Goal: Task Accomplishment & Management: Use online tool/utility

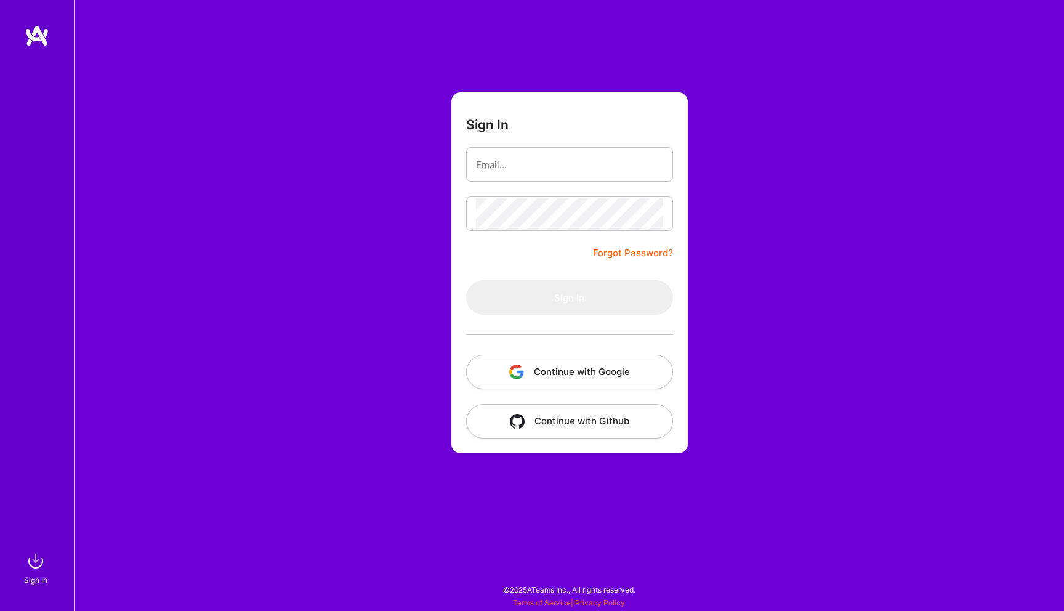
click at [490, 161] on input "email" at bounding box center [569, 164] width 187 height 31
type input "[EMAIL_ADDRESS][DOMAIN_NAME]"
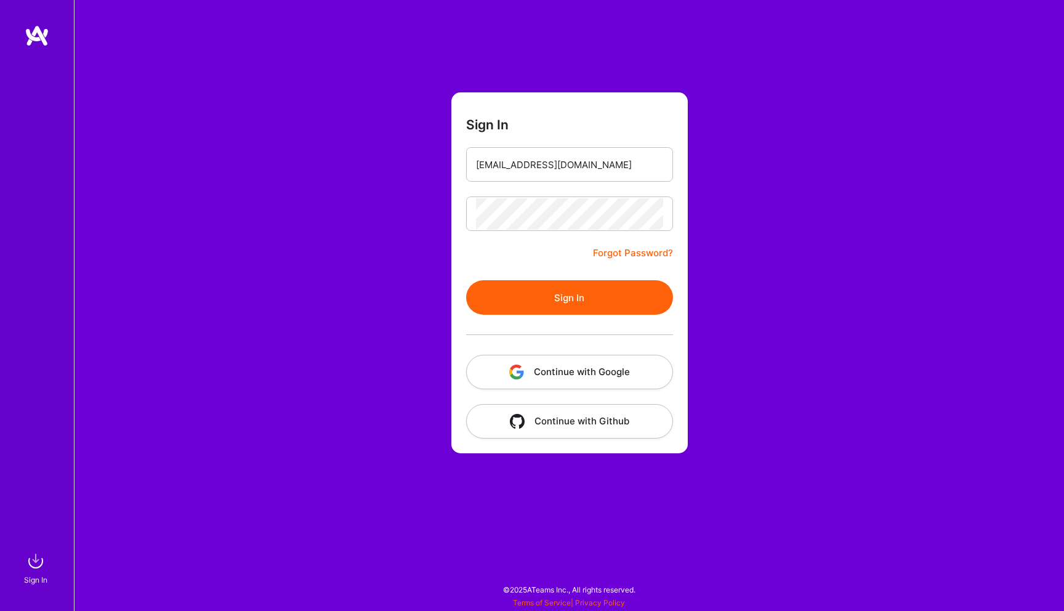
click at [573, 295] on button "Sign In" at bounding box center [569, 297] width 207 height 34
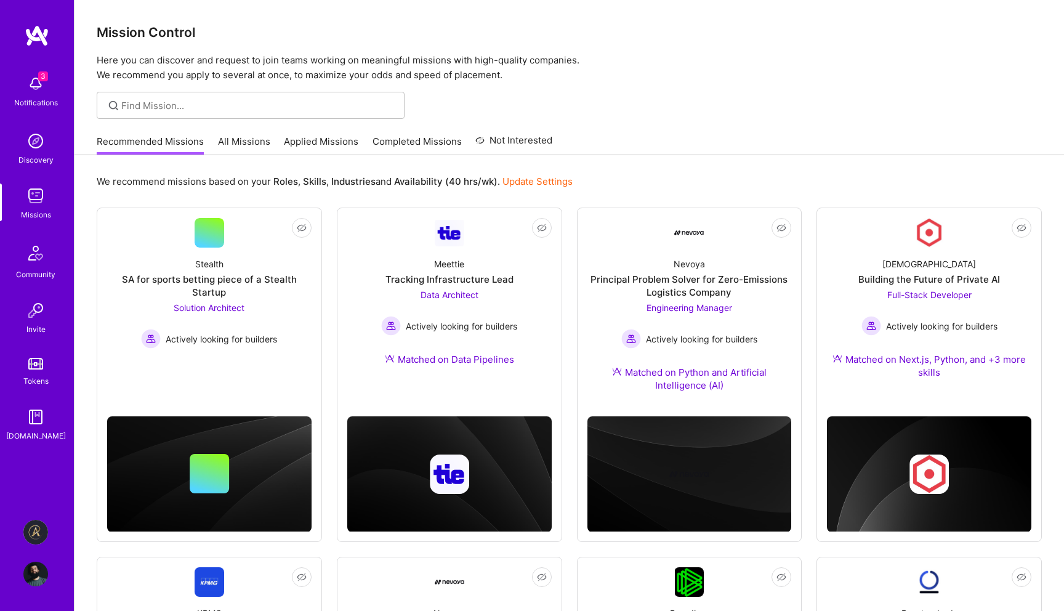
click at [32, 530] on img at bounding box center [35, 532] width 25 height 25
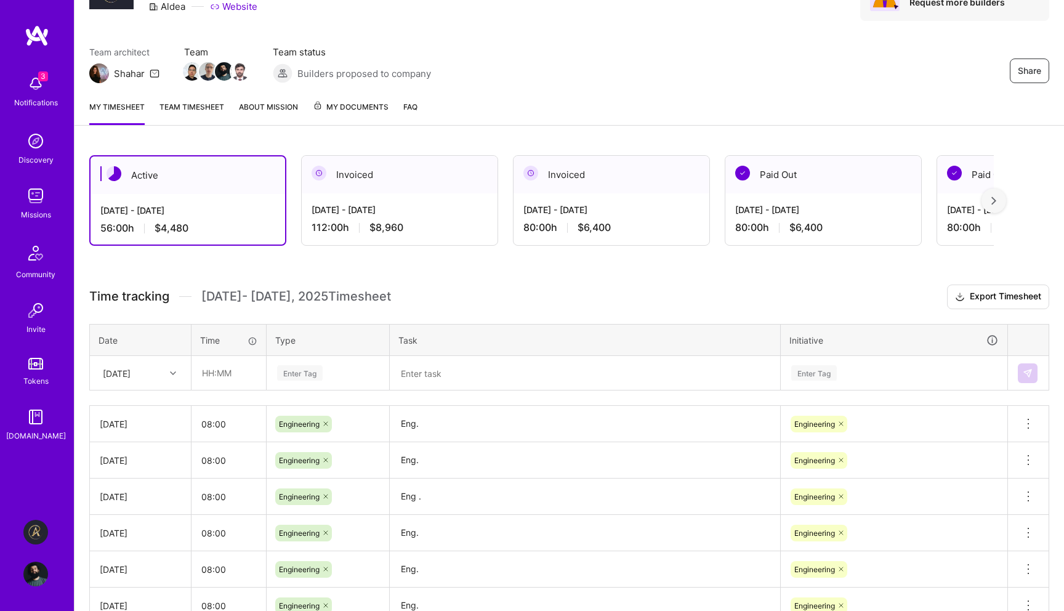
scroll to position [76, 0]
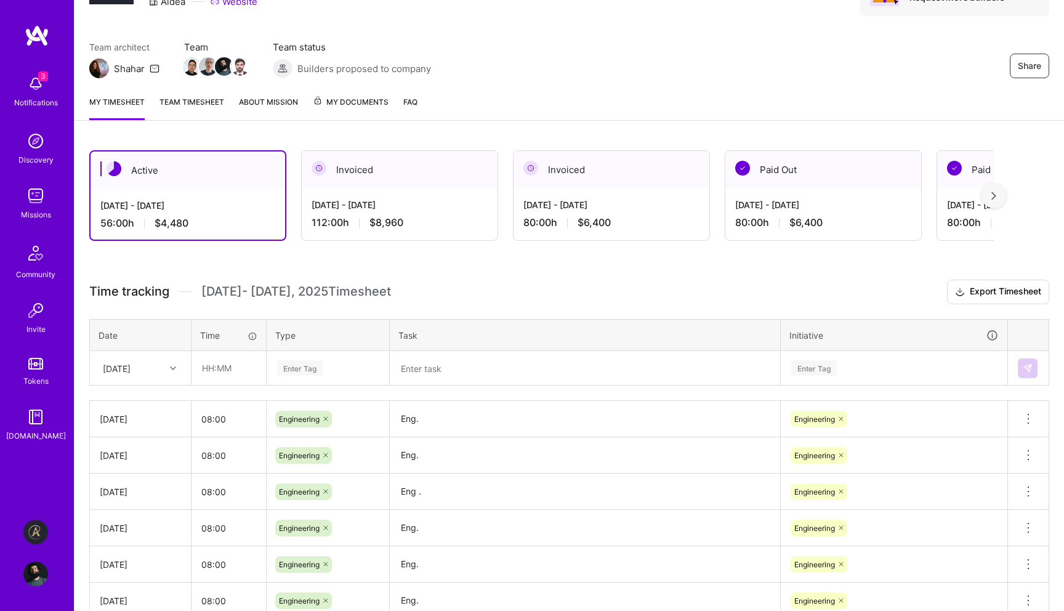
click at [232, 384] on td at bounding box center [228, 368] width 75 height 34
click at [236, 370] on input "text" at bounding box center [228, 367] width 73 height 33
type input "08:00"
click at [313, 358] on div "Enter Tag" at bounding box center [327, 368] width 121 height 32
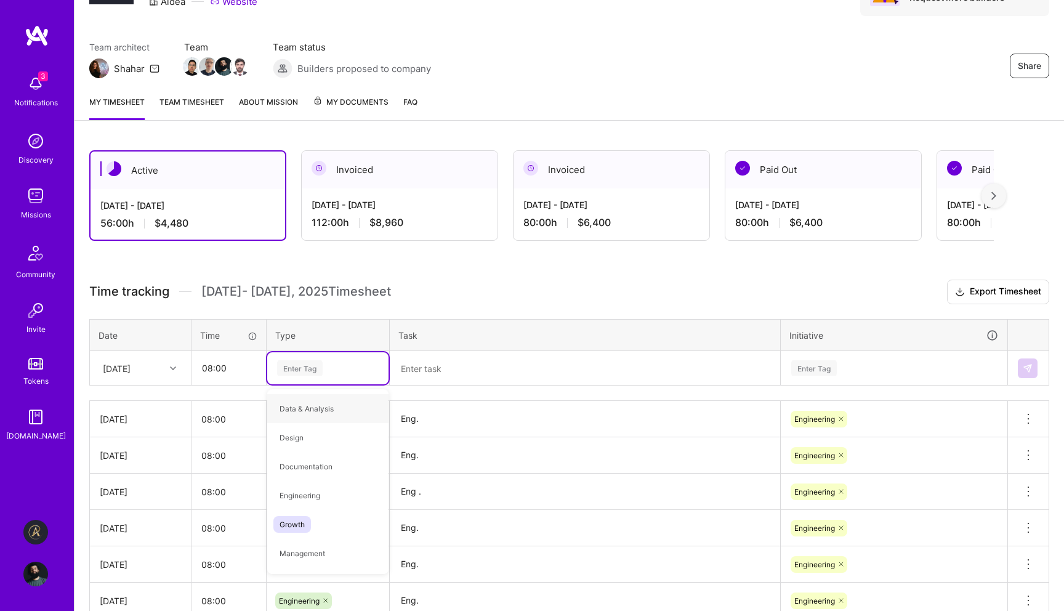
type input "W"
type input "En"
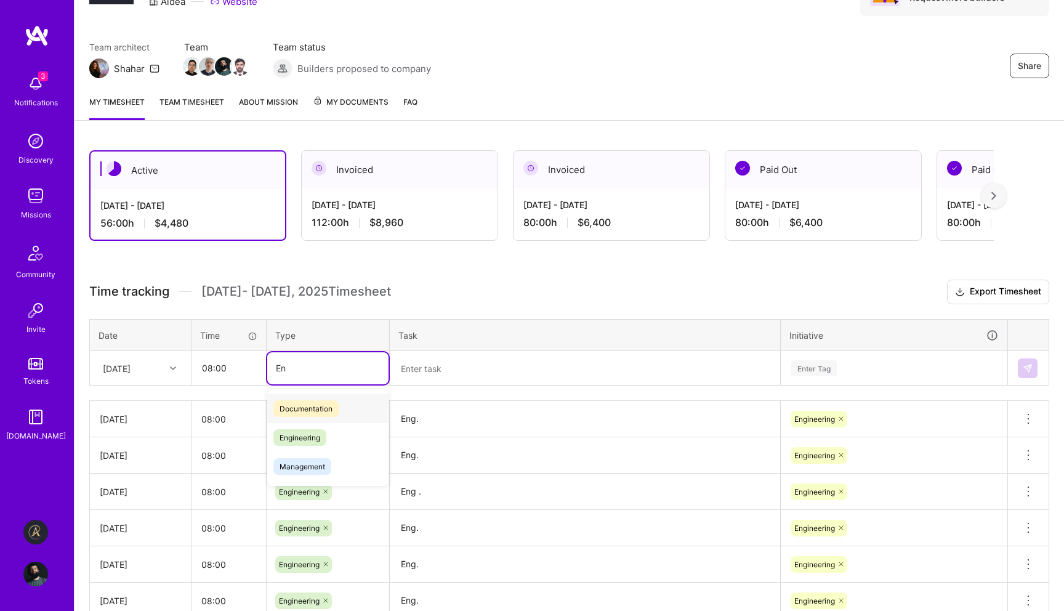
click at [329, 439] on div "Engineering" at bounding box center [327, 437] width 121 height 29
click at [426, 377] on textarea at bounding box center [585, 368] width 388 height 32
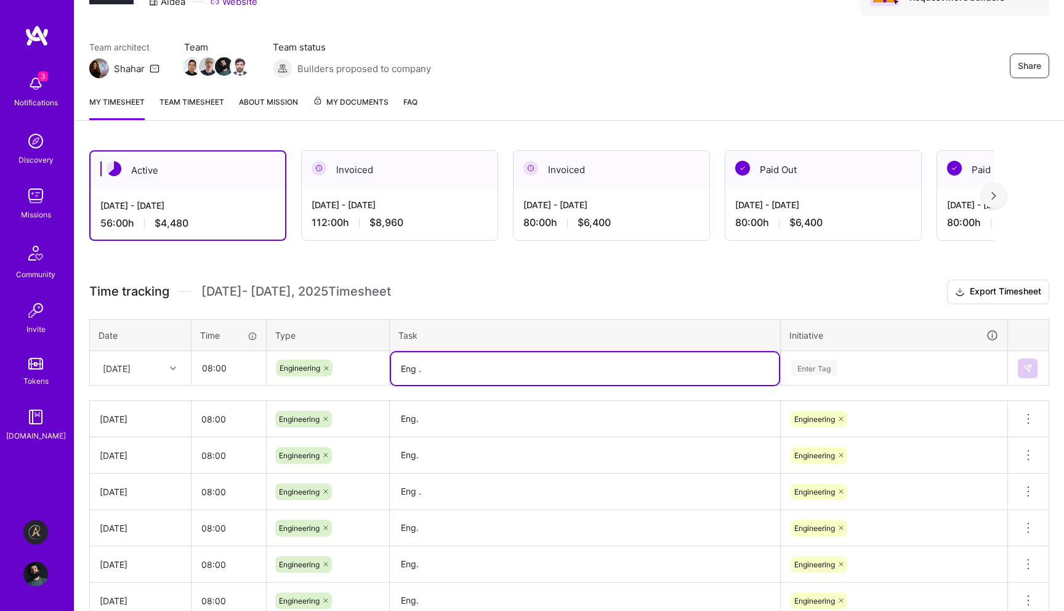
type textarea "Eng ."
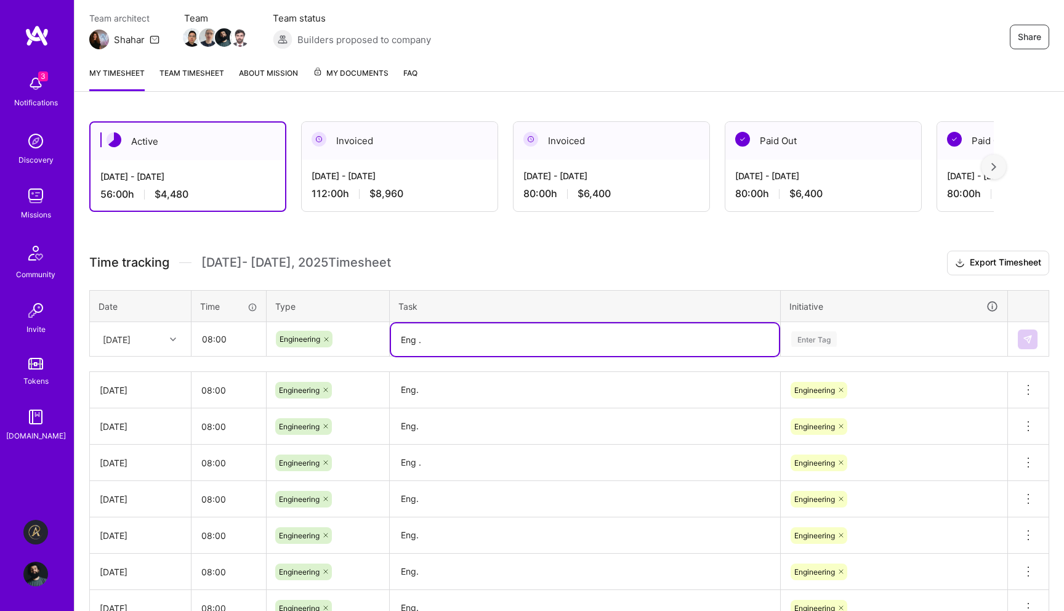
click at [856, 355] on div "Enter Tag" at bounding box center [893, 339] width 225 height 32
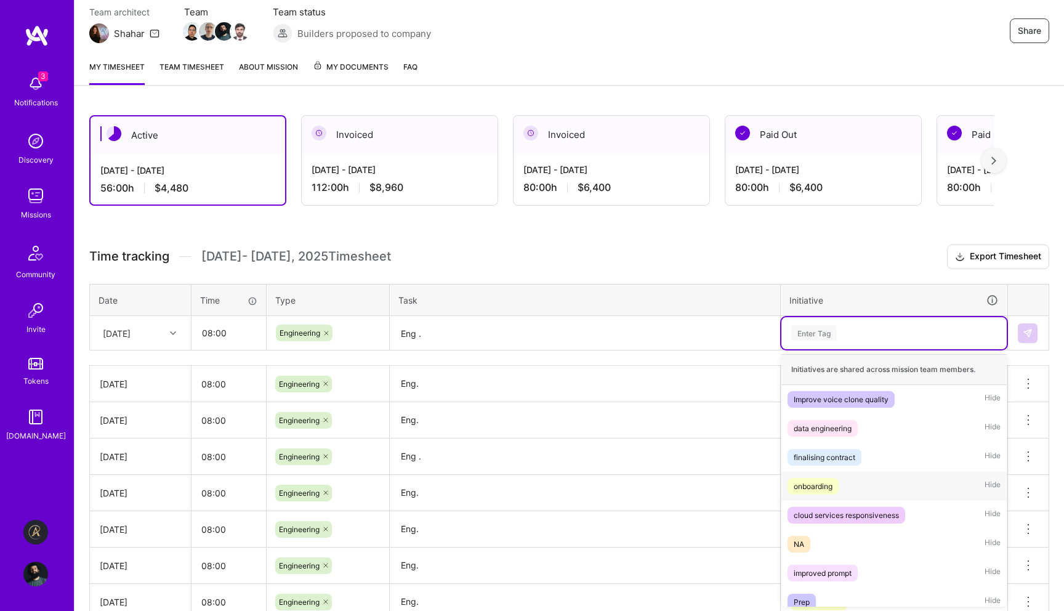
scroll to position [68, 0]
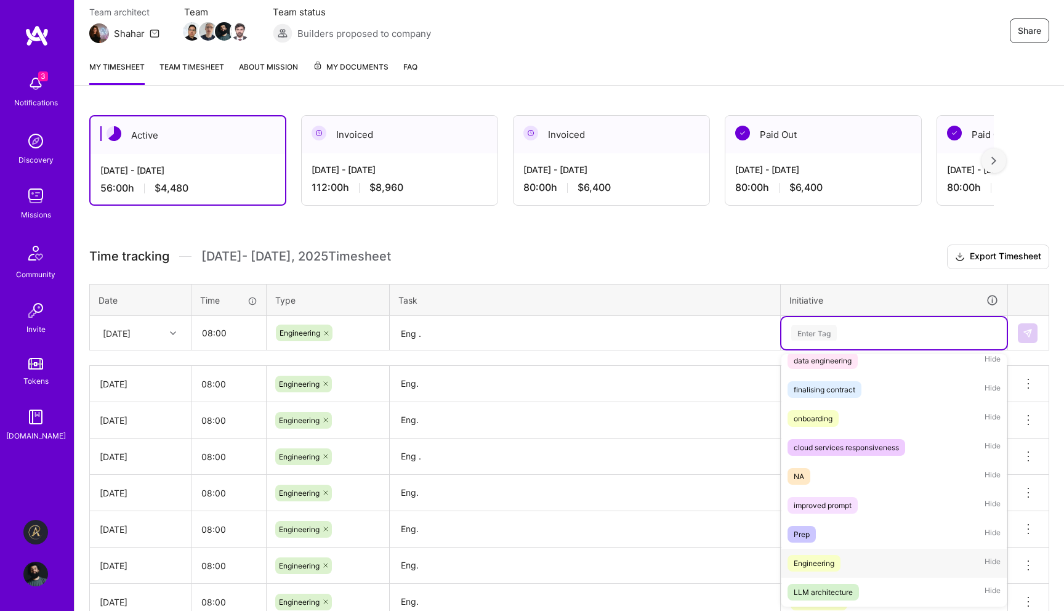
click at [849, 558] on div "Engineering Hide" at bounding box center [893, 562] width 225 height 29
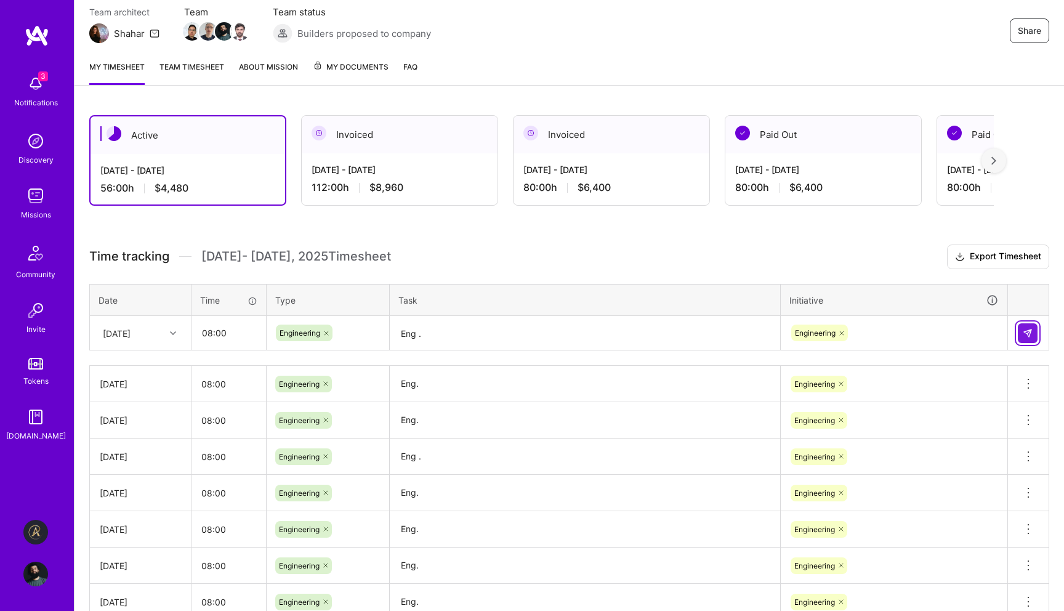
click at [1018, 334] on button at bounding box center [1027, 333] width 20 height 20
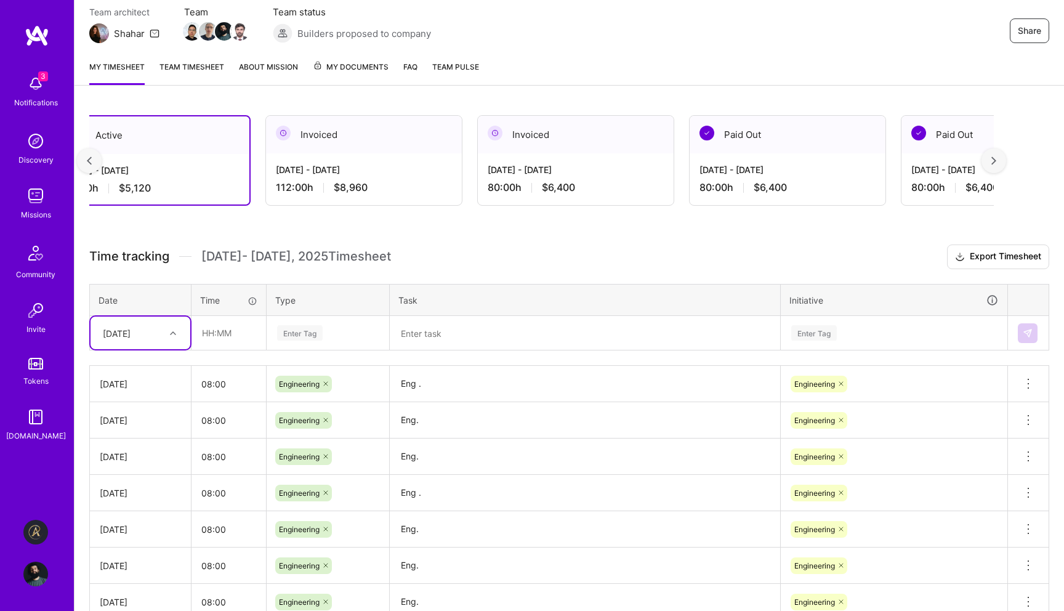
scroll to position [0, 0]
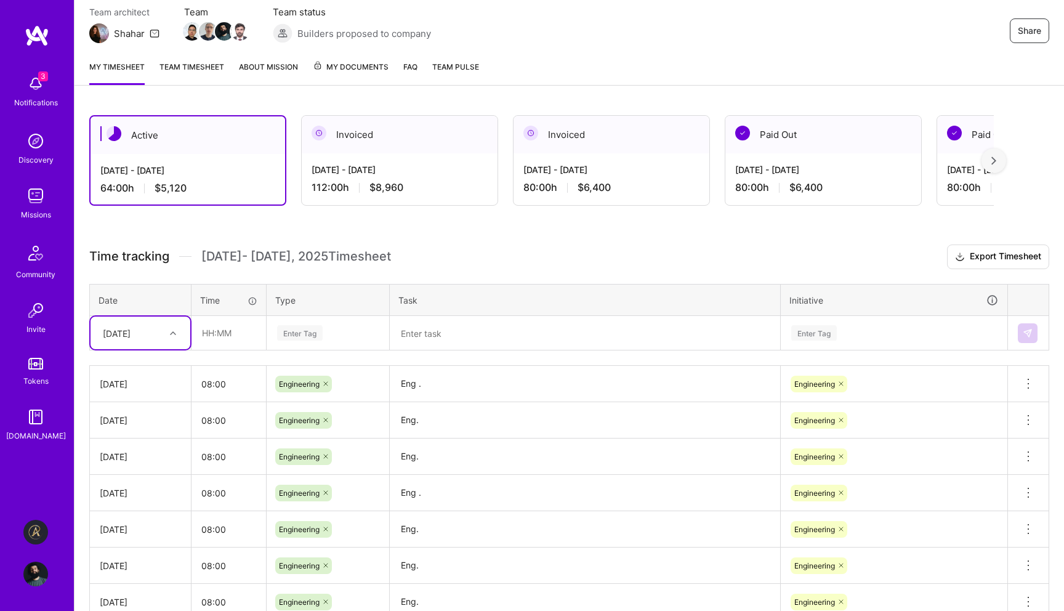
click at [166, 330] on div at bounding box center [174, 333] width 19 height 16
click at [148, 453] on div "[DATE]" at bounding box center [140, 458] width 100 height 23
click at [233, 329] on input "text" at bounding box center [228, 332] width 73 height 33
type input "08:00"
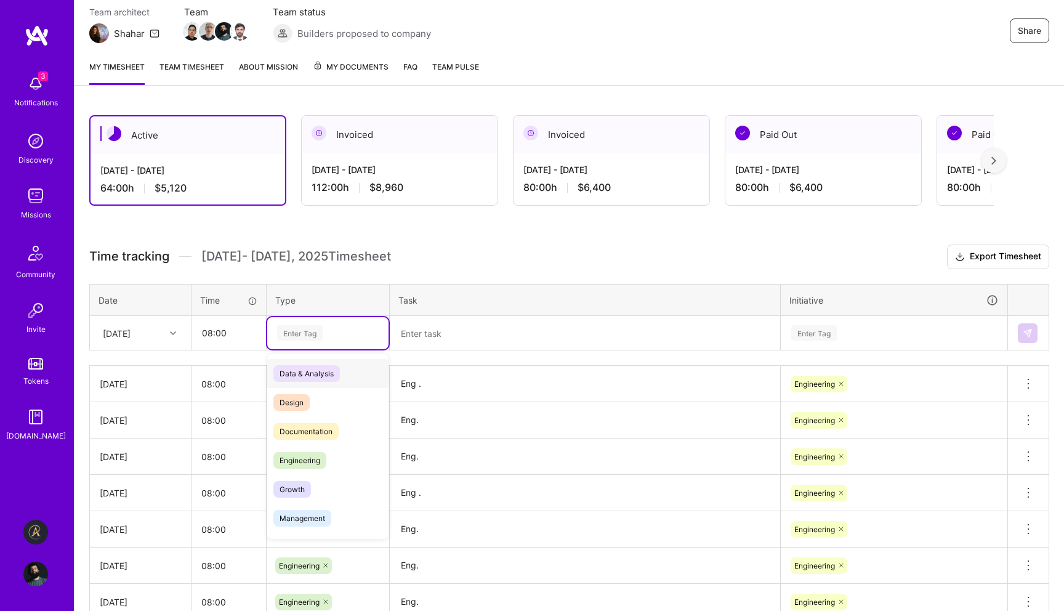
click at [307, 326] on div "Enter Tag" at bounding box center [300, 332] width 46 height 19
click at [321, 454] on span "Engineering" at bounding box center [299, 460] width 53 height 17
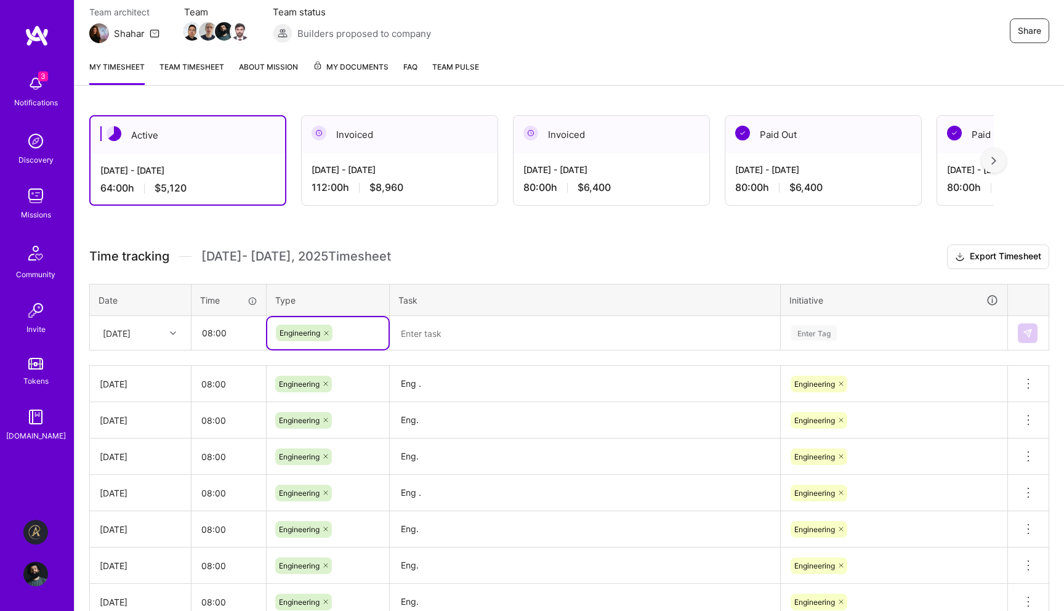
click at [453, 334] on textarea at bounding box center [585, 333] width 388 height 33
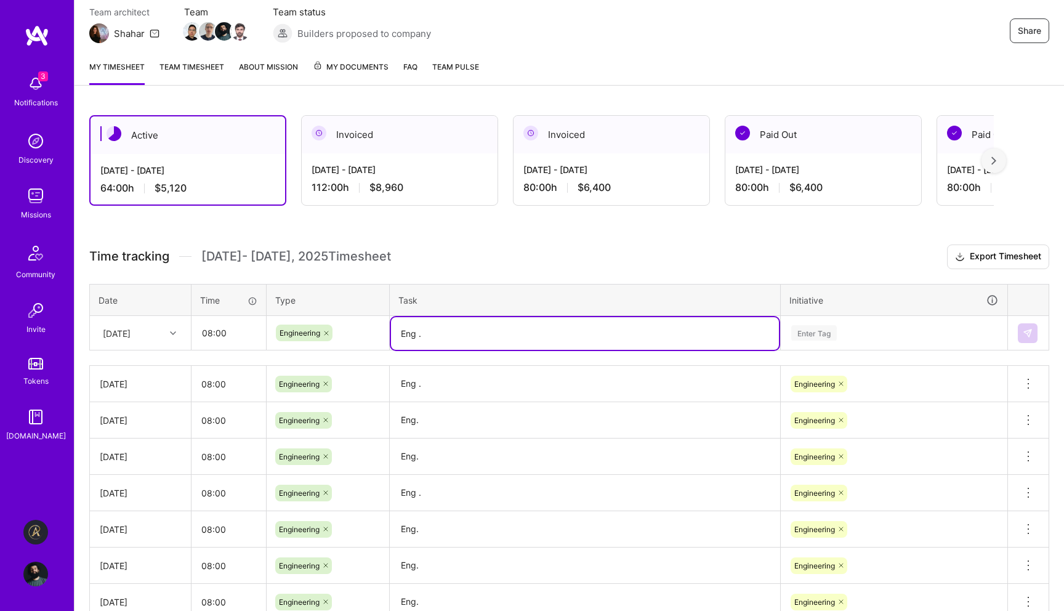
type textarea "Eng ."
click at [895, 332] on div "Enter Tag" at bounding box center [894, 332] width 208 height 15
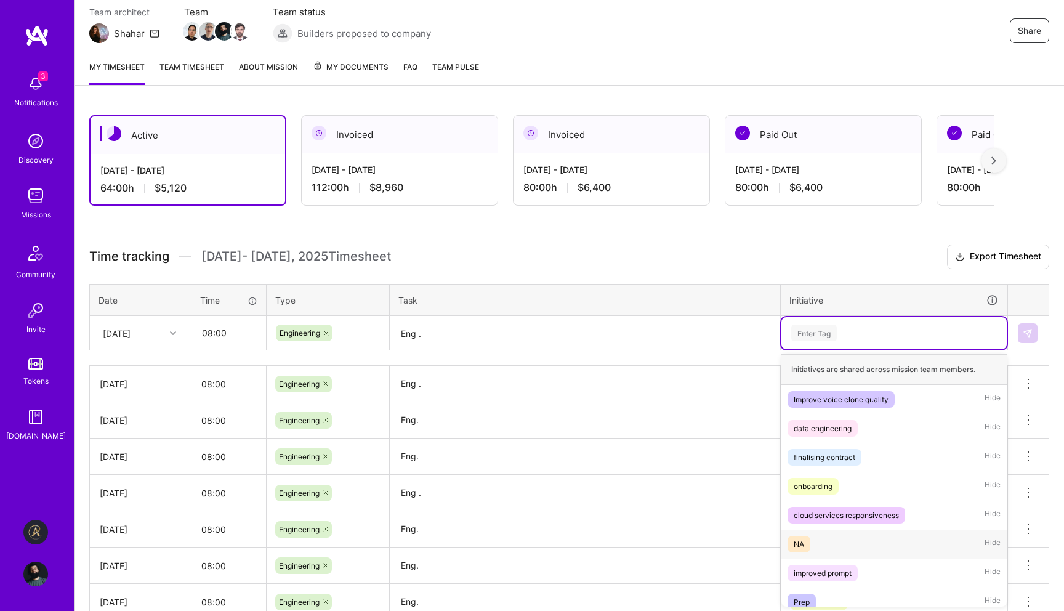
scroll to position [68, 0]
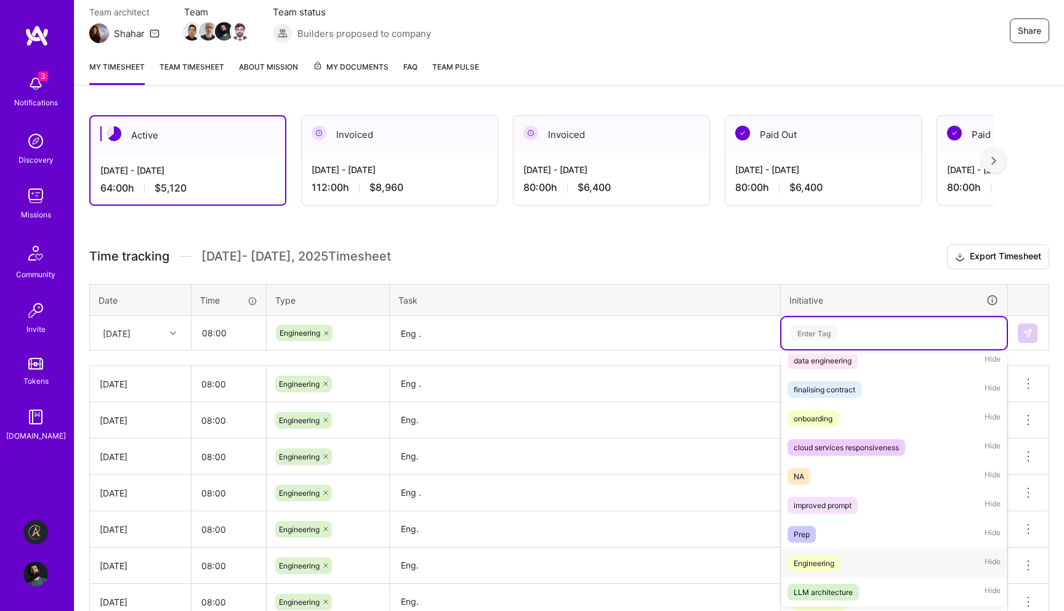
click at [857, 566] on div "Engineering Hide" at bounding box center [893, 562] width 225 height 29
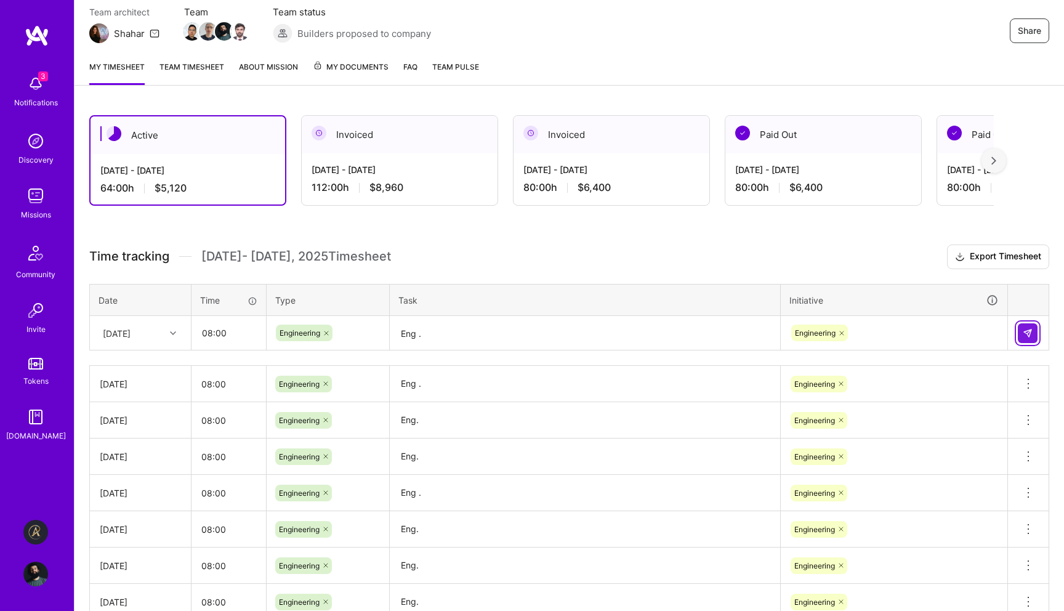
click at [1020, 330] on button at bounding box center [1027, 333] width 20 height 20
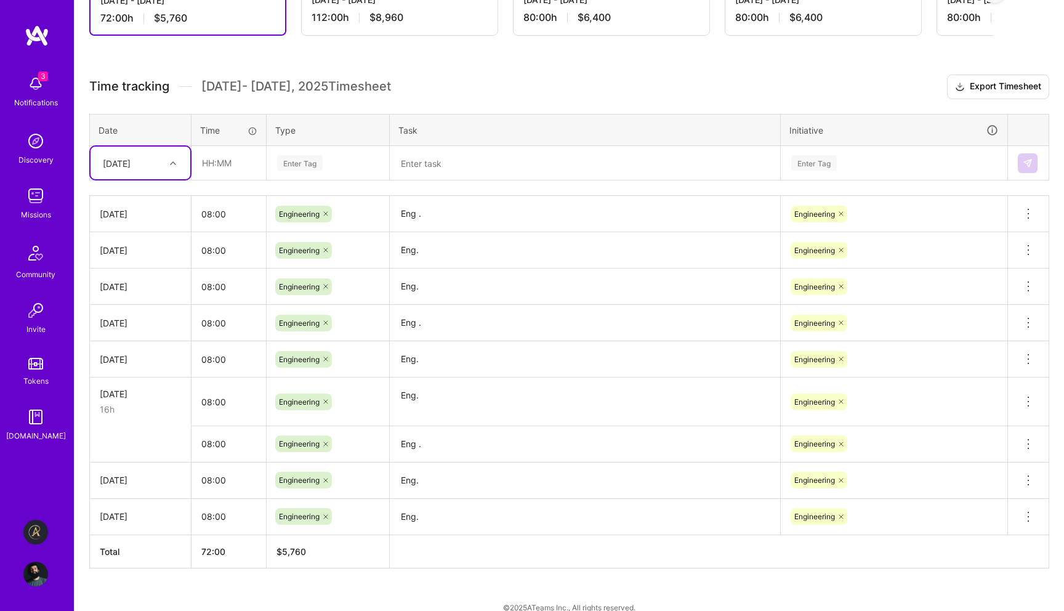
scroll to position [288, 0]
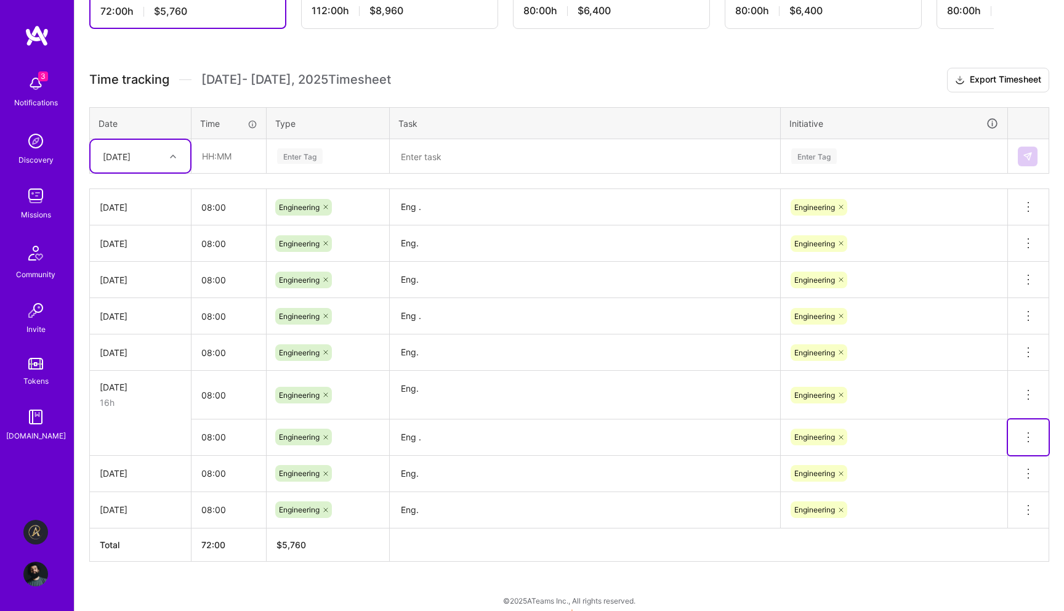
click at [1022, 436] on icon at bounding box center [1028, 437] width 15 height 15
click at [1015, 450] on button "Delete row" at bounding box center [998, 458] width 64 height 30
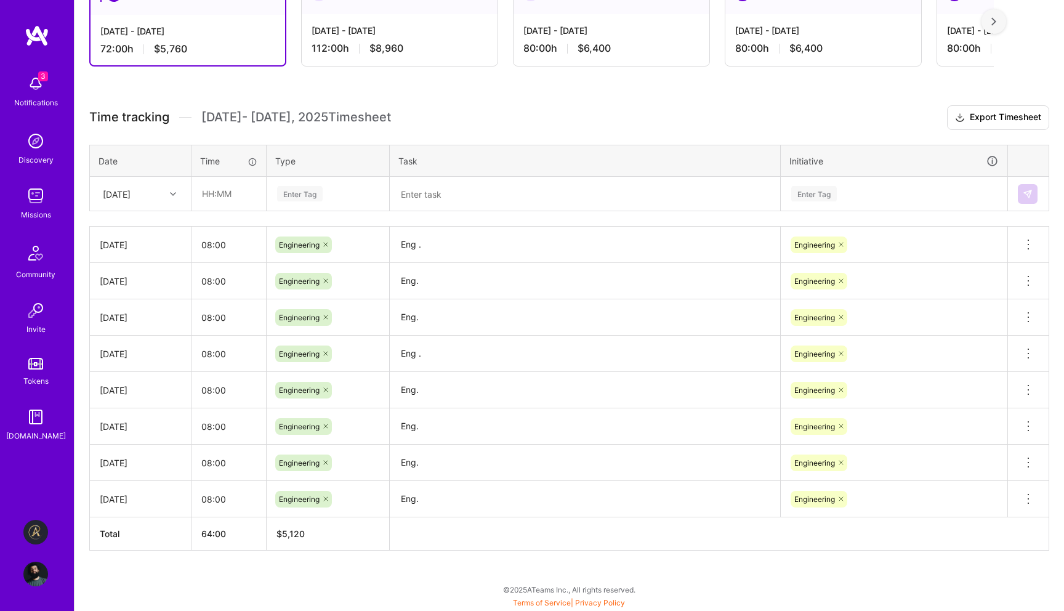
scroll to position [250, 0]
click at [168, 197] on div at bounding box center [174, 195] width 19 height 16
click at [138, 363] on div "[DATE]" at bounding box center [140, 363] width 100 height 23
click at [239, 204] on input "text" at bounding box center [228, 194] width 73 height 33
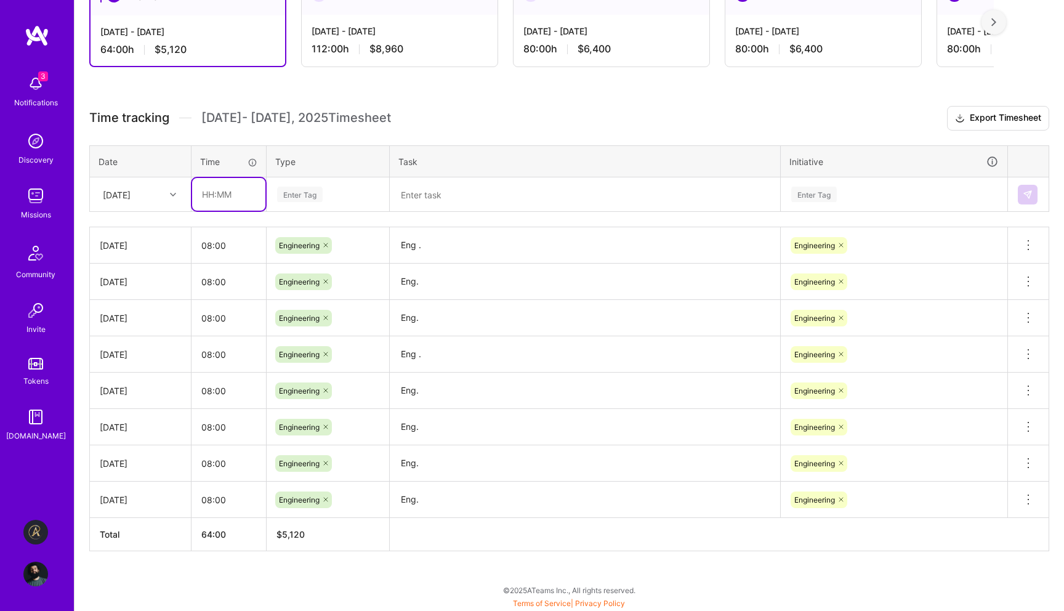
type input "08:00"
click at [312, 195] on div "Enter Tag" at bounding box center [300, 194] width 46 height 19
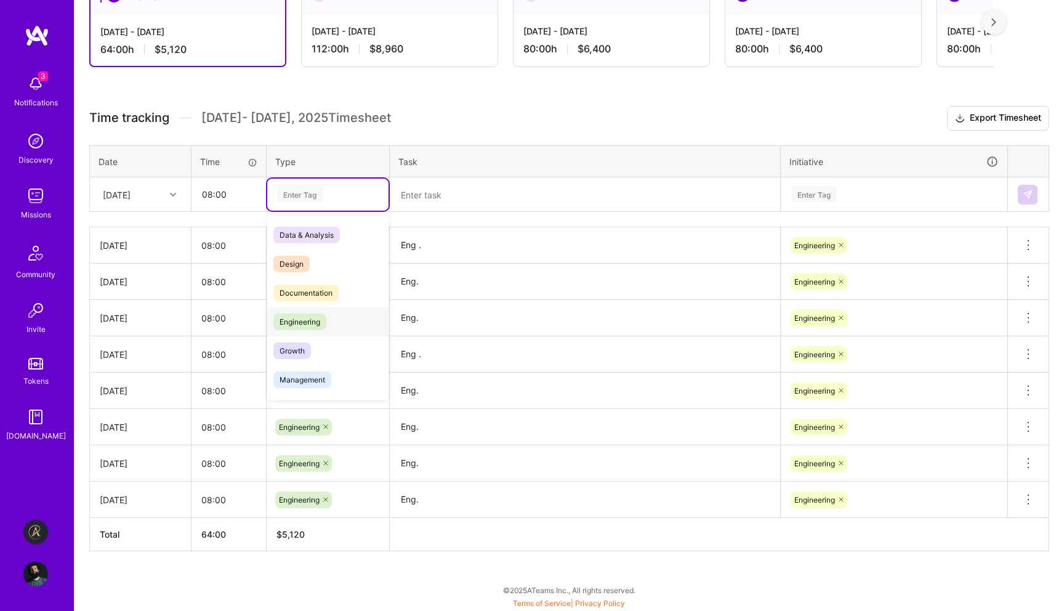
click at [301, 316] on span "Engineering" at bounding box center [299, 321] width 53 height 17
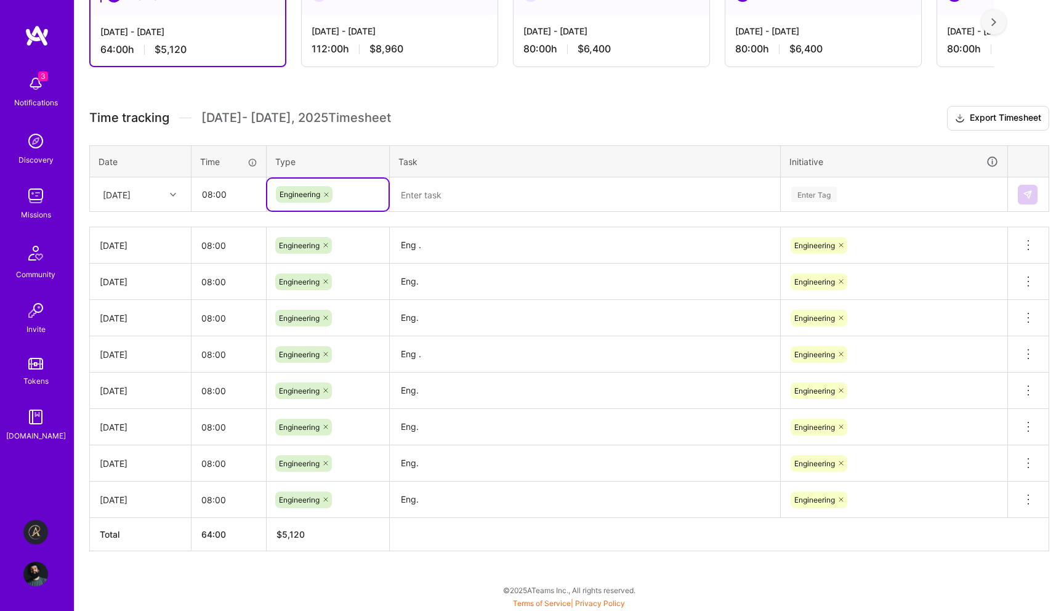
click at [460, 194] on textarea at bounding box center [585, 195] width 388 height 33
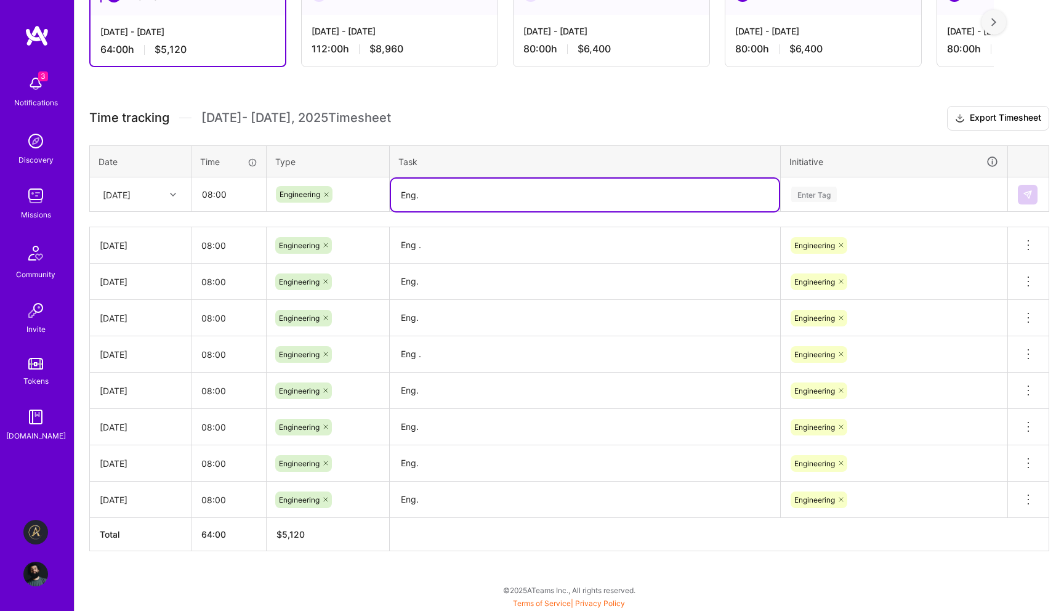
type textarea "Eng."
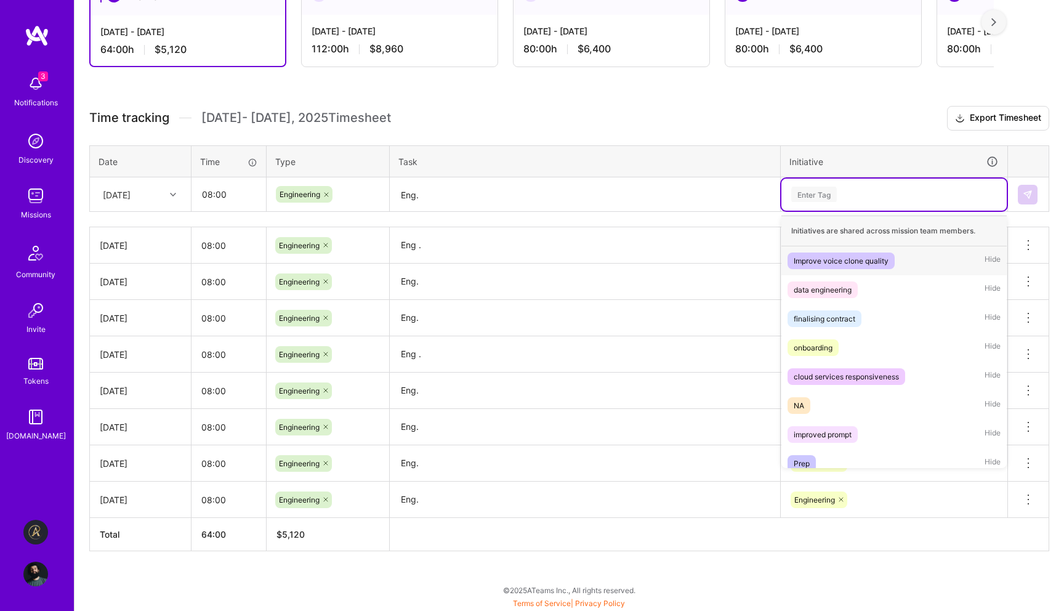
click at [926, 183] on div "Enter Tag" at bounding box center [893, 195] width 225 height 32
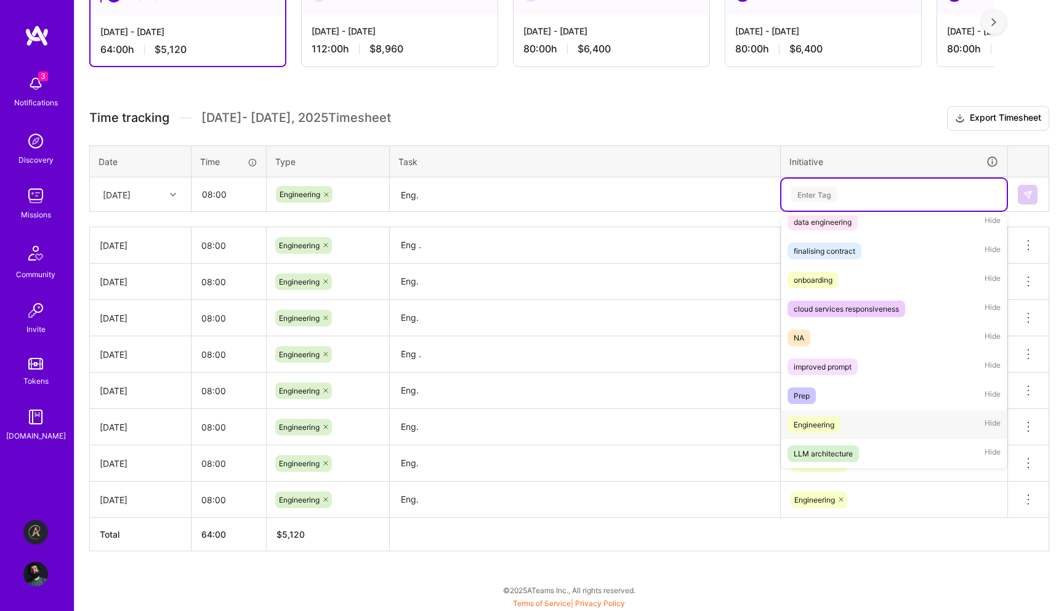
click at [864, 412] on div "Engineering Hide" at bounding box center [893, 424] width 225 height 29
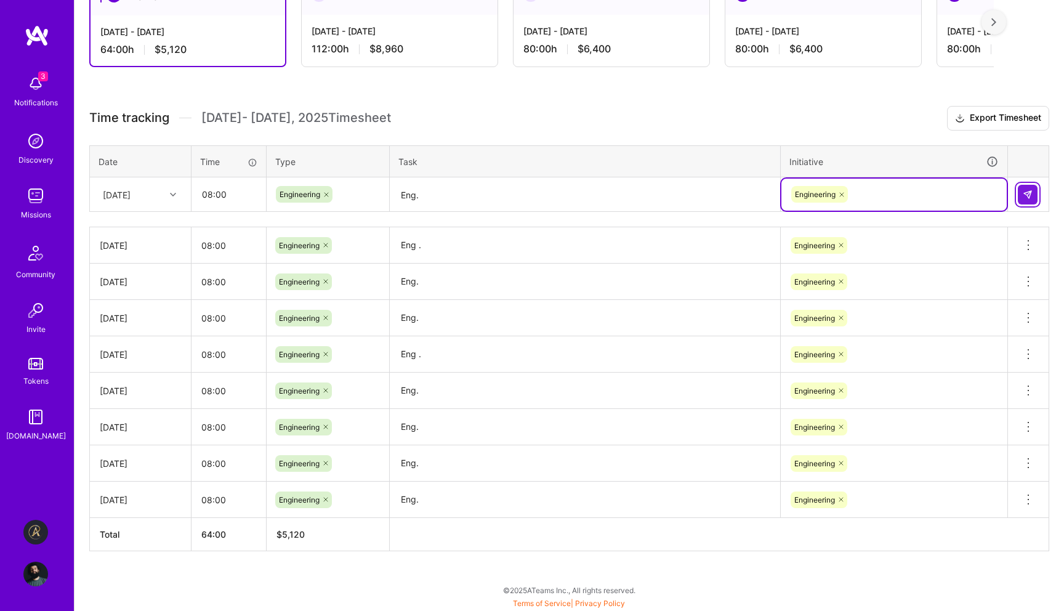
click at [1032, 188] on button at bounding box center [1027, 195] width 20 height 20
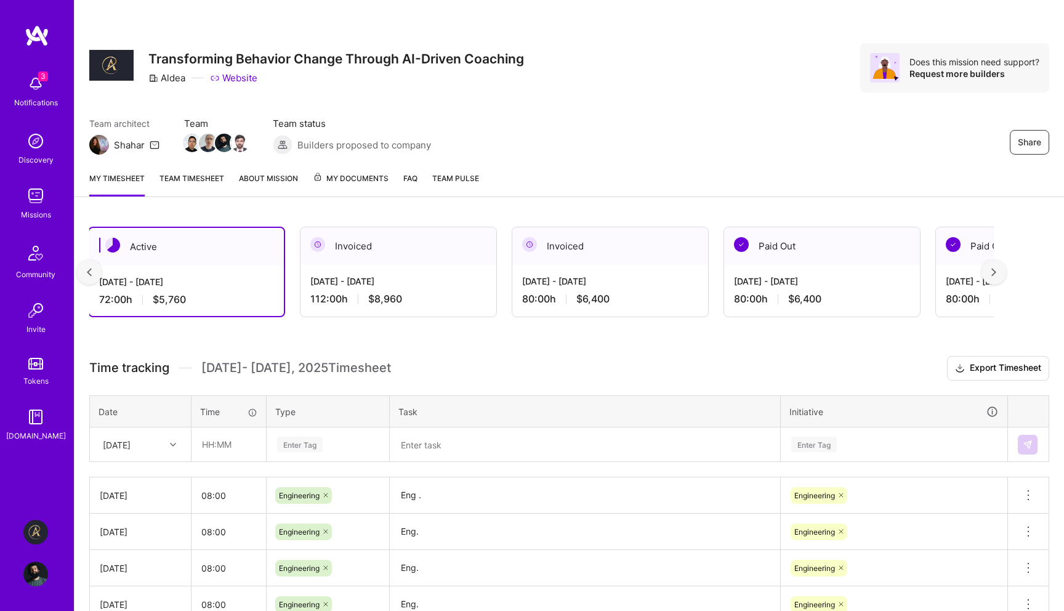
scroll to position [0, 0]
